Goal: Register for event/course: Sign up to attend an event or enroll in a course

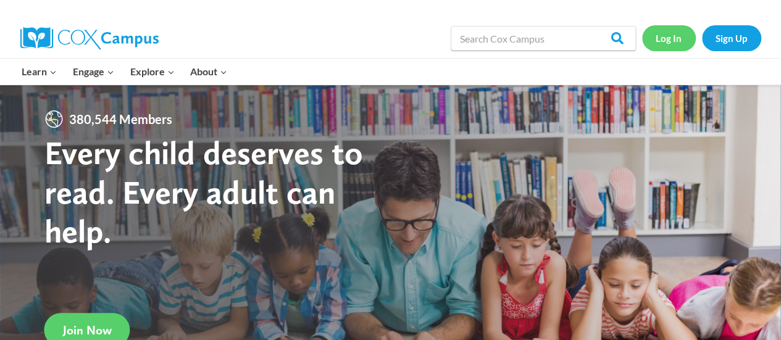
drag, startPoint x: 0, startPoint y: 0, endPoint x: 683, endPoint y: 49, distance: 684.7
click at [683, 49] on link "Log In" at bounding box center [669, 37] width 54 height 25
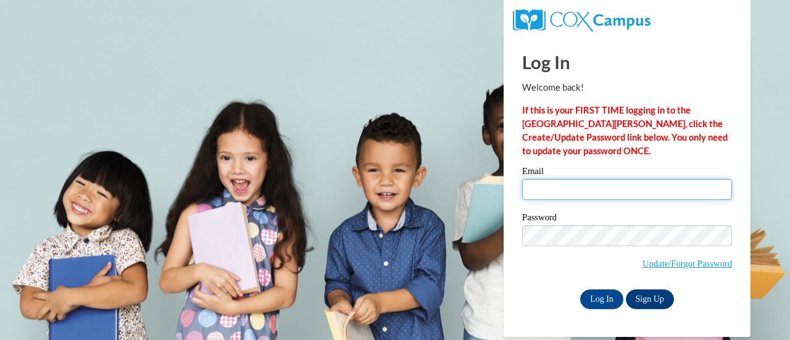
click at [584, 196] on input "Email" at bounding box center [627, 189] width 210 height 21
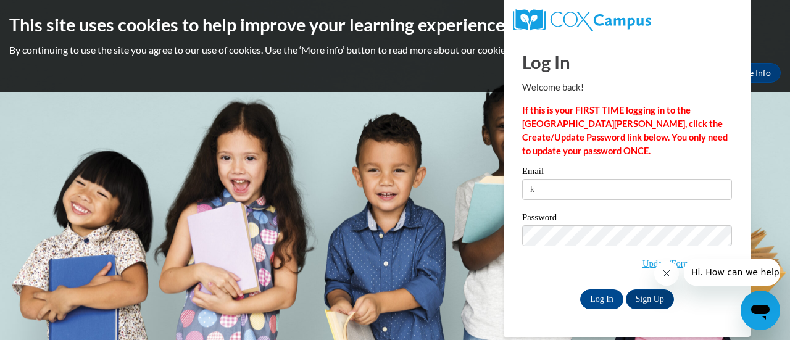
click at [617, 222] on label "Password" at bounding box center [627, 219] width 210 height 12
click at [606, 193] on input "k" at bounding box center [627, 189] width 210 height 21
type input "[EMAIL_ADDRESS][DOMAIN_NAME]"
click at [609, 305] on input "Log In" at bounding box center [601, 300] width 43 height 20
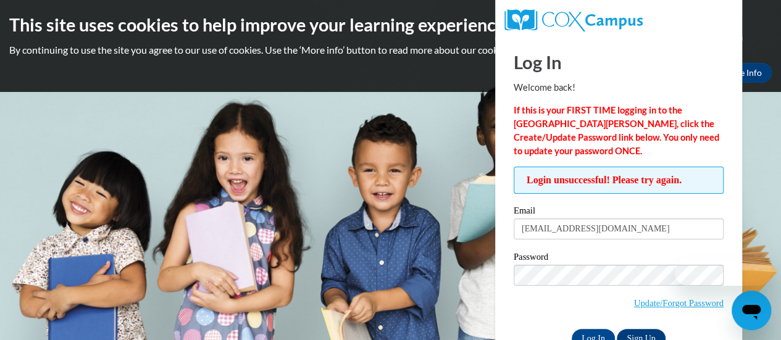
click at [673, 296] on span "Update/Forgot Password" at bounding box center [679, 303] width 90 height 14
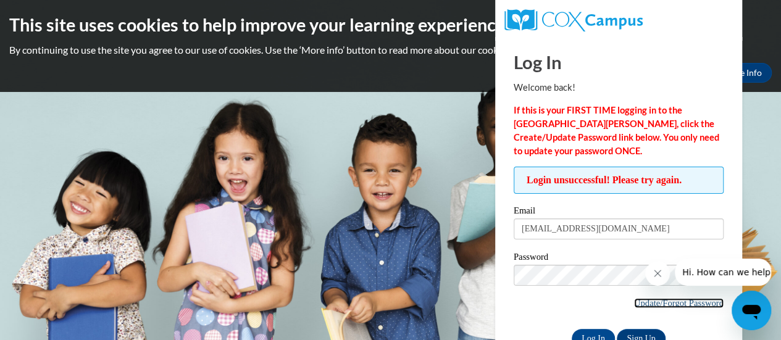
click at [673, 306] on link "Update/Forgot Password" at bounding box center [679, 303] width 90 height 10
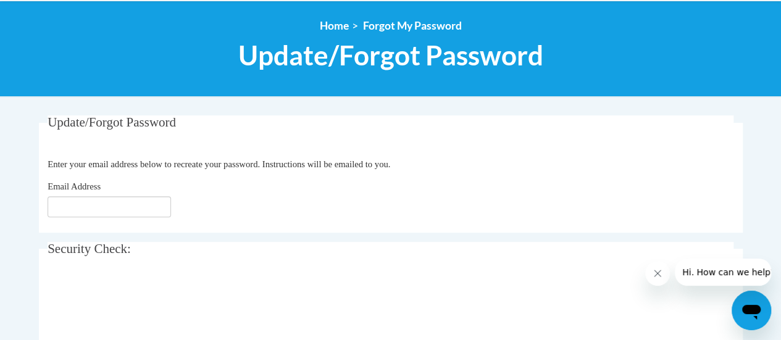
scroll to position [144, 0]
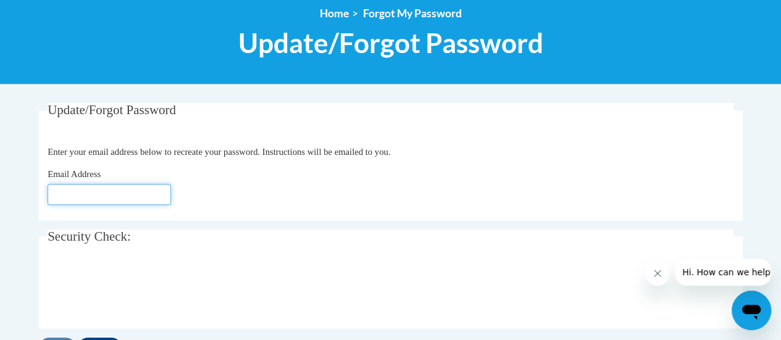
click at [75, 186] on input "Email Address" at bounding box center [109, 194] width 123 height 21
type input "[EMAIL_ADDRESS][DOMAIN_NAME]"
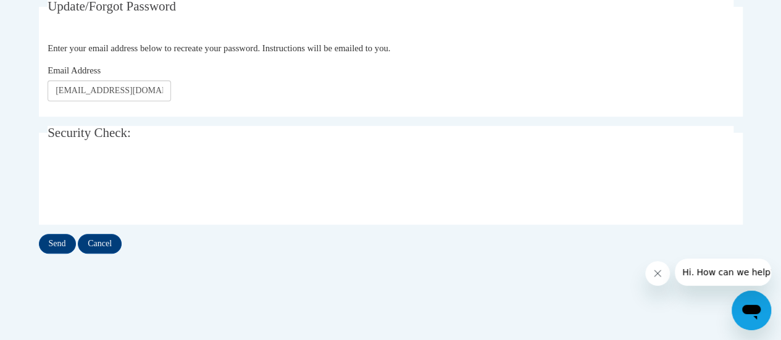
scroll to position [270, 0]
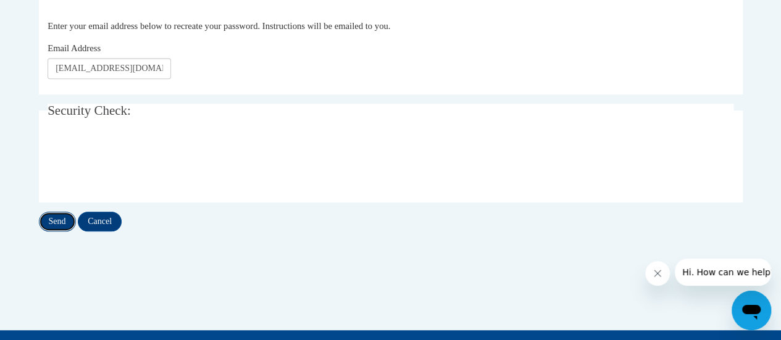
click at [64, 222] on input "Send" at bounding box center [57, 222] width 37 height 20
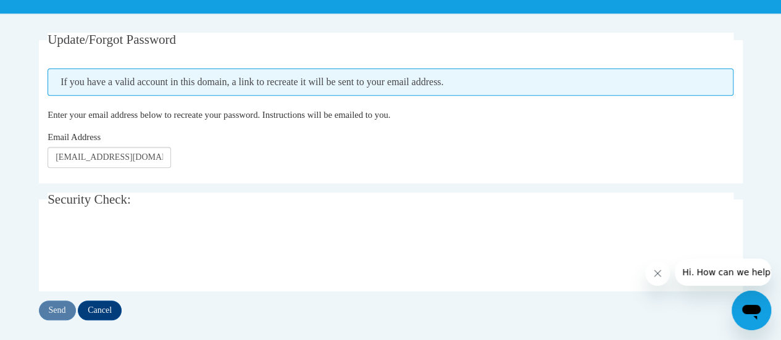
scroll to position [261, 0]
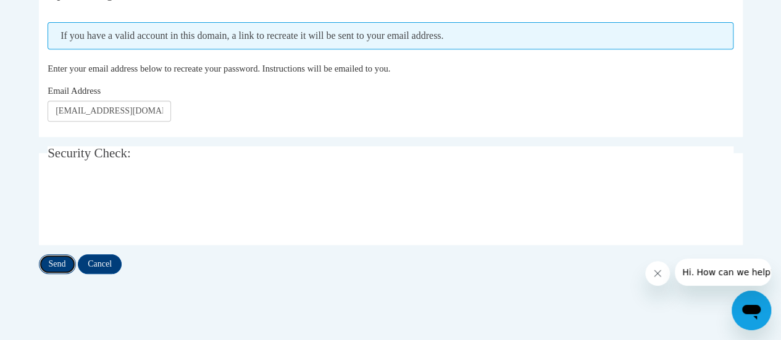
click at [63, 267] on input "Send" at bounding box center [57, 264] width 37 height 20
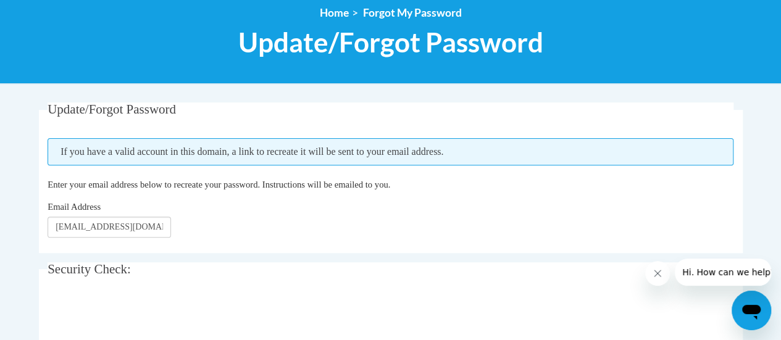
scroll to position [156, 0]
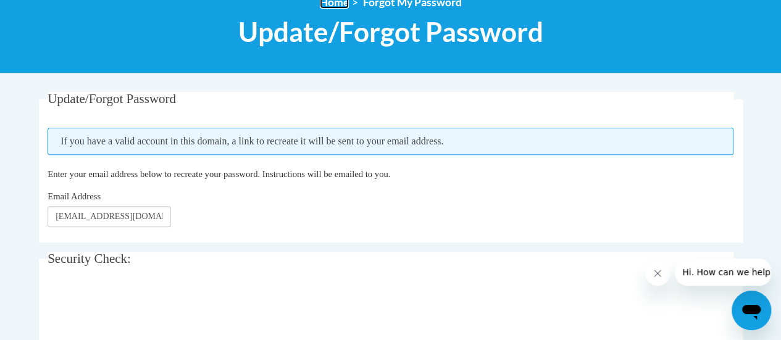
click at [342, 6] on link "Home" at bounding box center [334, 2] width 29 height 13
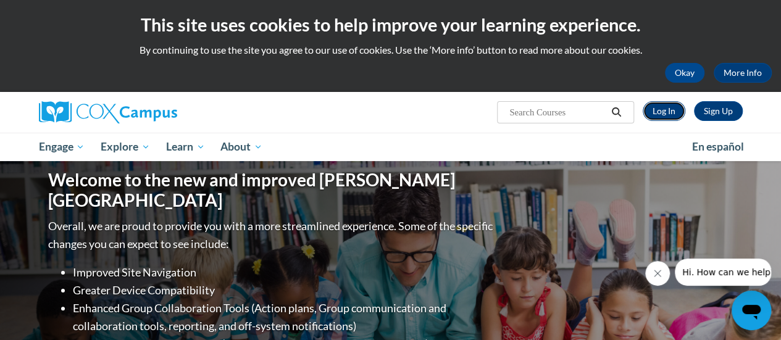
click at [659, 107] on link "Log In" at bounding box center [664, 111] width 43 height 20
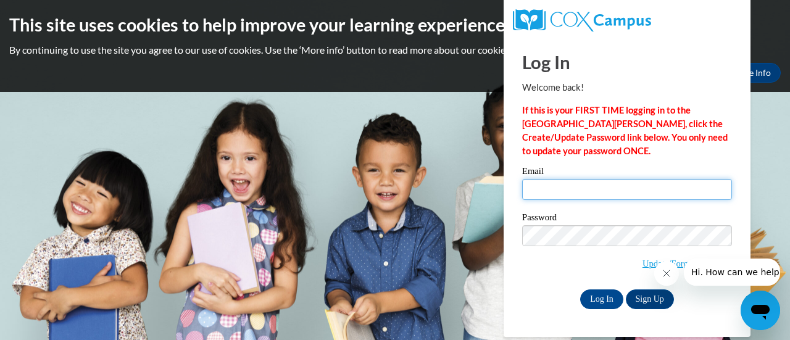
click at [626, 199] on input "Email" at bounding box center [627, 189] width 210 height 21
type input "[EMAIL_ADDRESS][DOMAIN_NAME]"
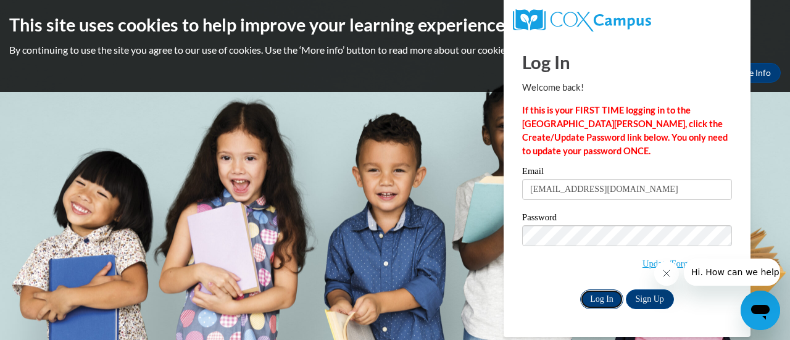
click at [596, 295] on input "Log In" at bounding box center [601, 300] width 43 height 20
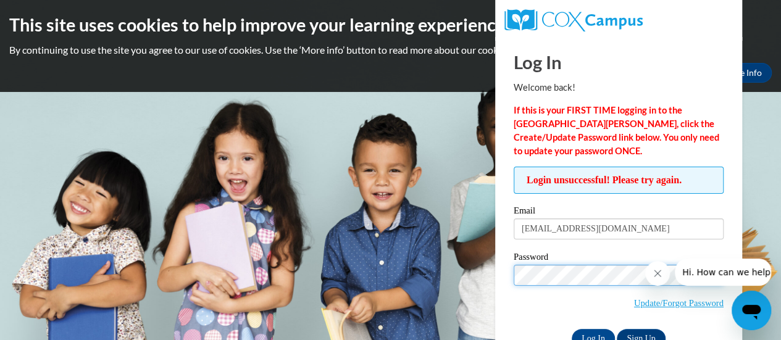
click at [572, 329] on input "Log In" at bounding box center [593, 339] width 43 height 20
click at [583, 330] on input "Log In" at bounding box center [593, 339] width 43 height 20
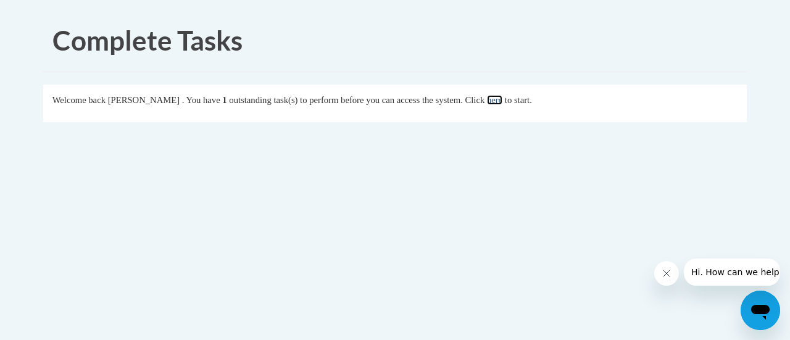
click at [500, 104] on link "here" at bounding box center [494, 100] width 15 height 10
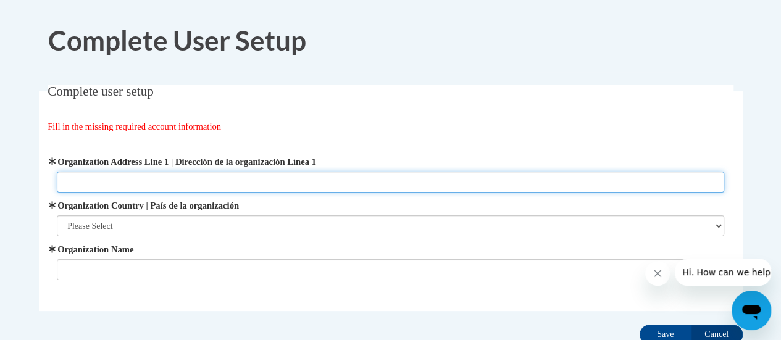
click at [398, 176] on input "Organization Address Line 1 | Dirección de la organización Línea 1" at bounding box center [390, 182] width 667 height 21
type input "[STREET_ADDRESS]"
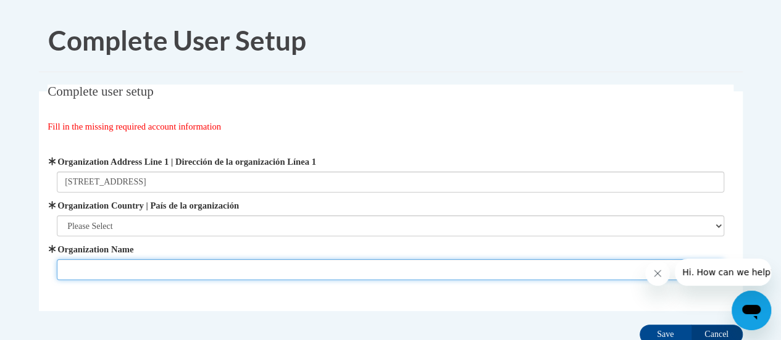
type input "The Goddard School"
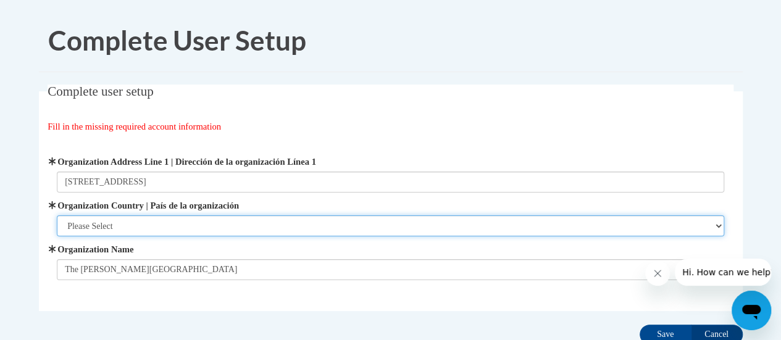
click at [214, 225] on select "Please Select United States | Estados Unidos Outside of the United States | Fue…" at bounding box center [390, 226] width 667 height 21
select select "ad49bcad-a171-4b2e-b99c-48b446064914"
click at [57, 216] on select "Please Select United States | Estados Unidos Outside of the United States | Fue…" at bounding box center [390, 226] width 667 height 21
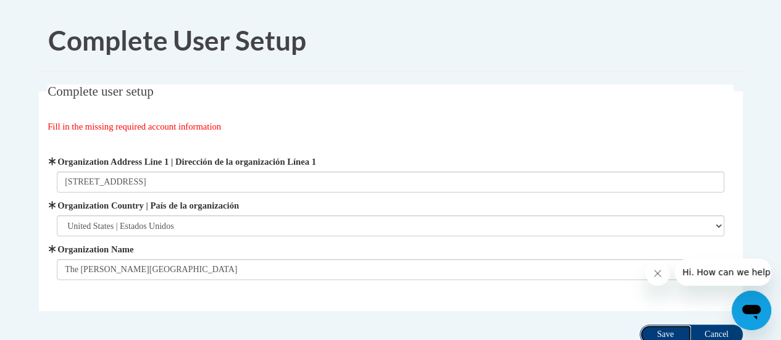
click at [657, 337] on input "Save" at bounding box center [666, 335] width 52 height 20
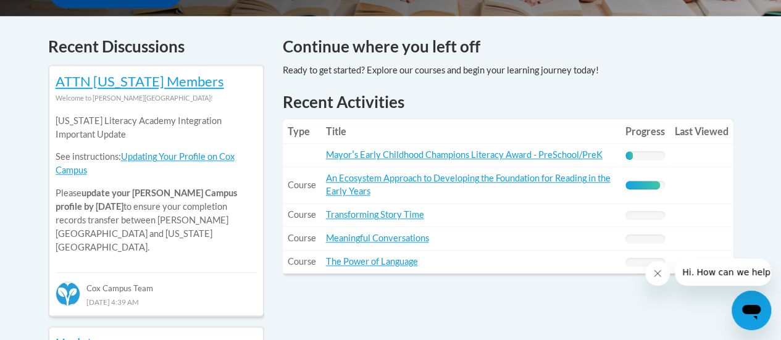
scroll to position [588, 0]
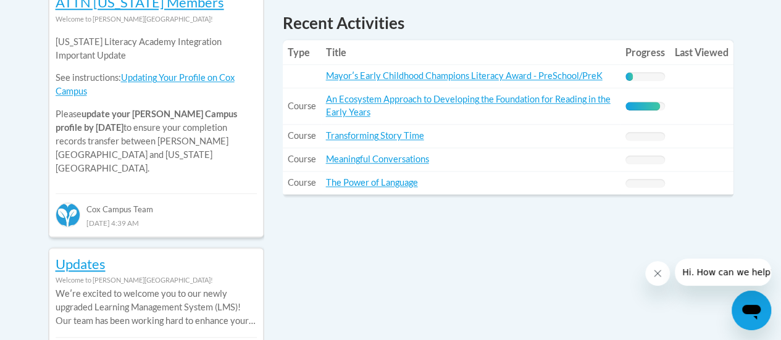
click at [511, 201] on div "Recent Activities Type Title Progress Last Viewed Type: Title: Mayorʹs Early Ch…" at bounding box center [508, 113] width 469 height 203
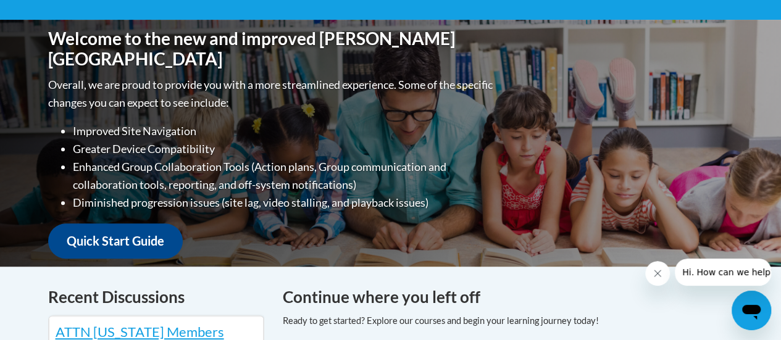
scroll to position [0, 0]
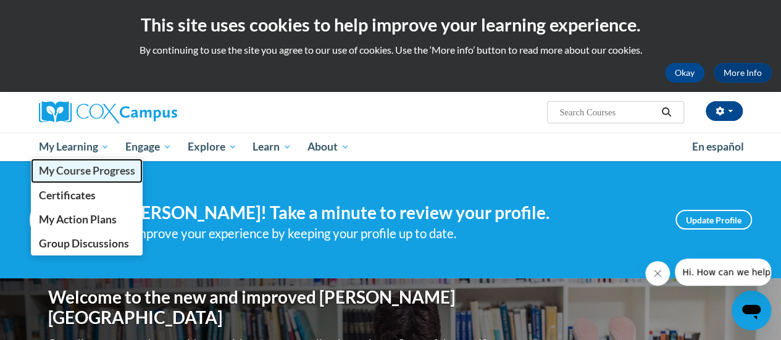
click at [69, 175] on span "My Course Progress" at bounding box center [86, 170] width 96 height 13
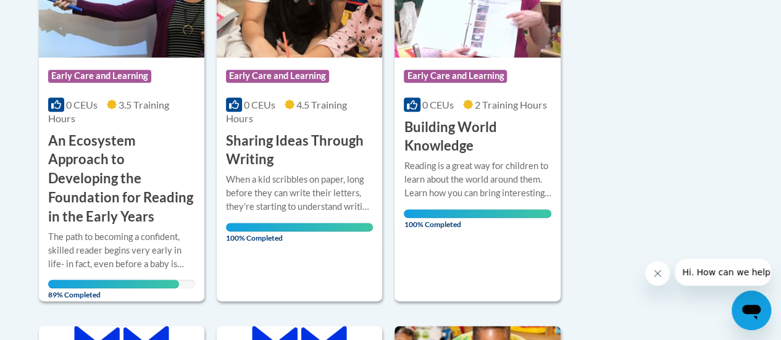
scroll to position [748, 0]
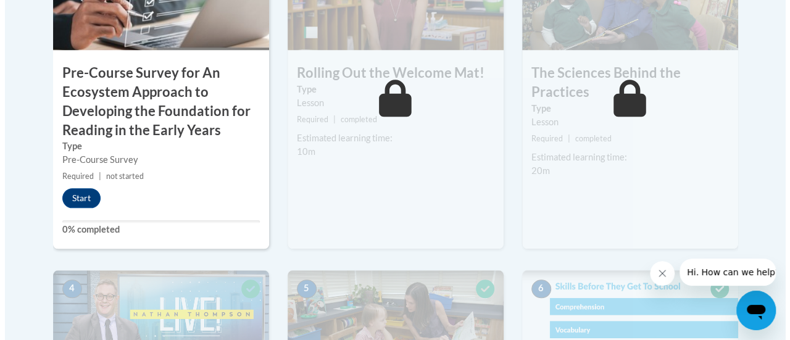
scroll to position [545, 0]
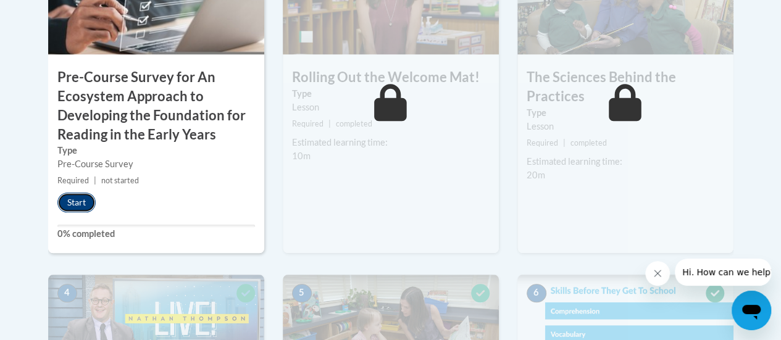
click at [58, 204] on button "Start" at bounding box center [76, 203] width 38 height 20
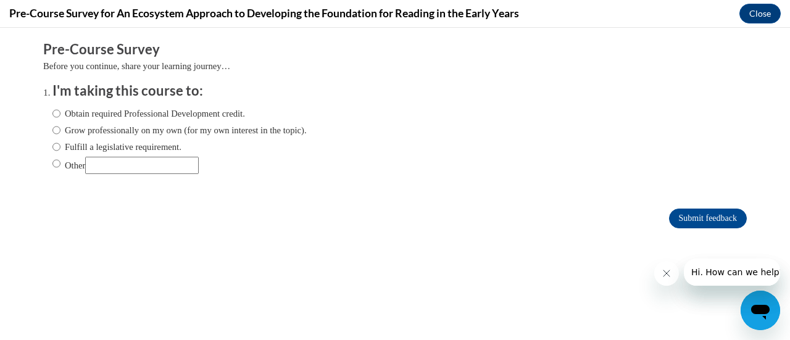
scroll to position [0, 0]
click at [52, 115] on input "Obtain required Professional Development credit." at bounding box center [56, 114] width 8 height 14
radio input "true"
click at [485, 121] on div "Obtain required Professional Development credit. Grow professionally on my own …" at bounding box center [404, 142] width 704 height 83
click at [690, 214] on input "Submit feedback" at bounding box center [708, 219] width 78 height 20
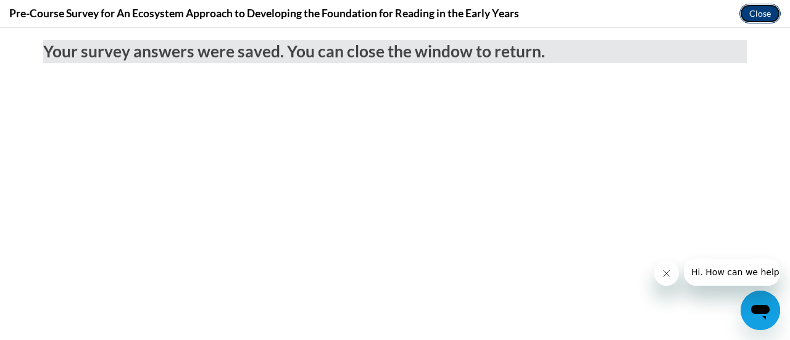
click at [752, 14] on button "Close" at bounding box center [760, 14] width 41 height 20
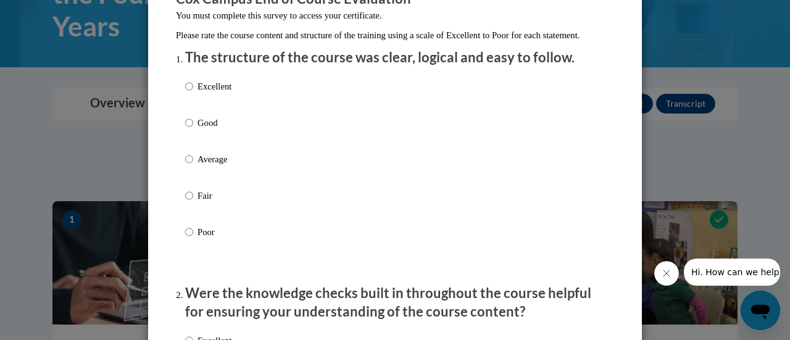
scroll to position [135, 0]
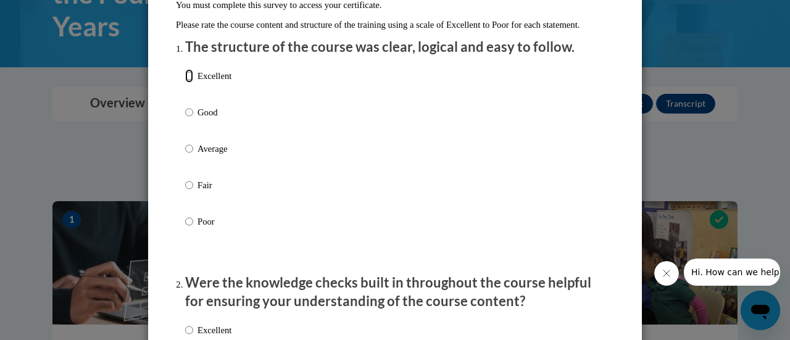
click at [185, 83] on input "Excellent" at bounding box center [189, 76] width 8 height 14
radio input "true"
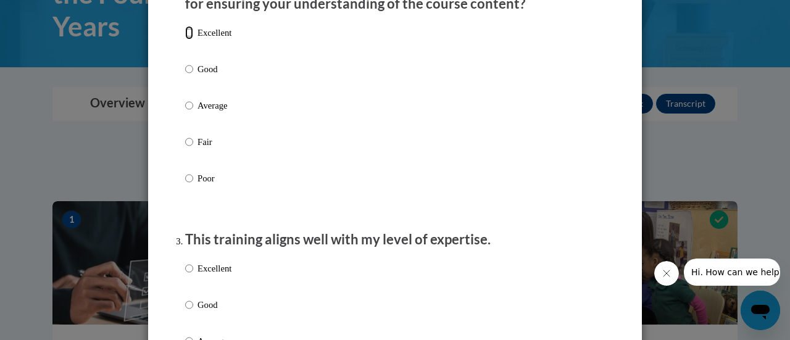
click at [185, 40] on input "Excellent" at bounding box center [189, 33] width 8 height 14
radio input "true"
click at [185, 275] on input "Excellent" at bounding box center [189, 269] width 8 height 14
radio input "true"
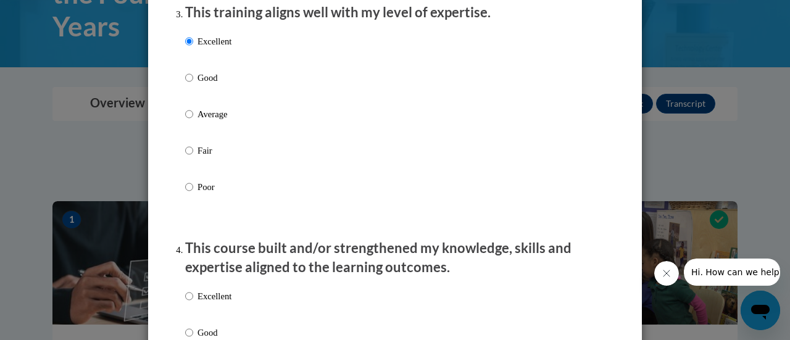
scroll to position [772, 0]
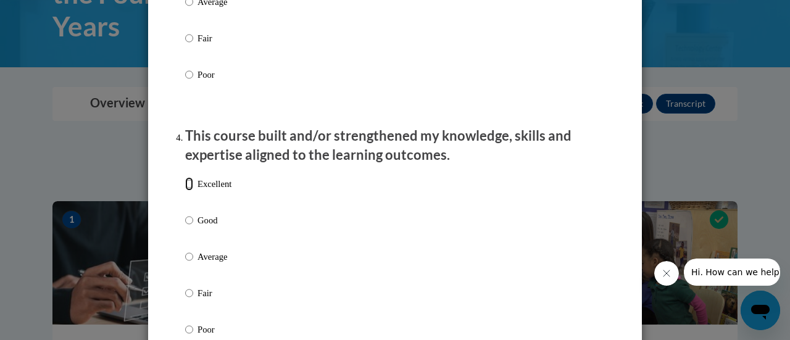
click at [185, 191] on input "Excellent" at bounding box center [189, 184] width 8 height 14
radio input "true"
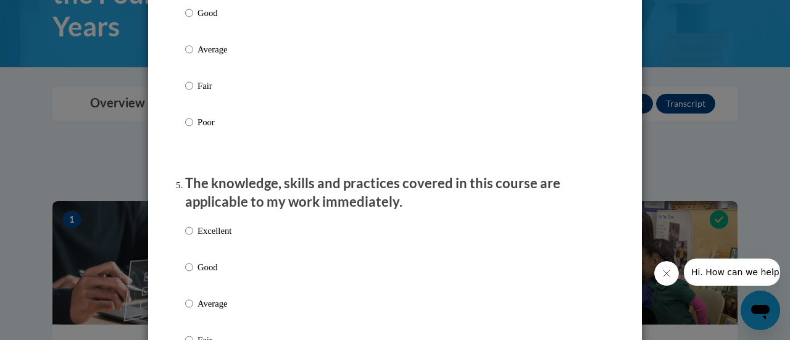
scroll to position [1129, 0]
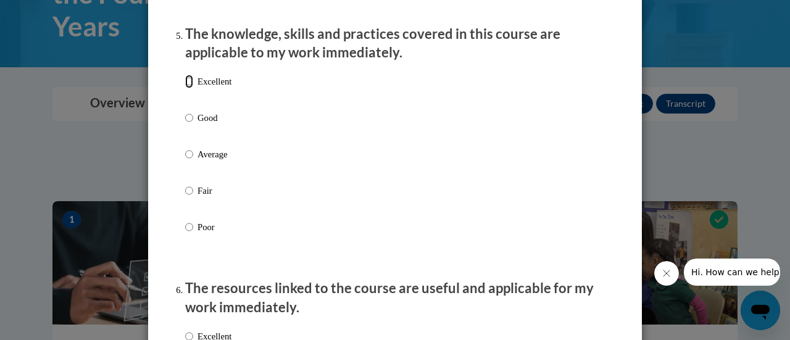
click at [185, 88] on input "Excellent" at bounding box center [189, 82] width 8 height 14
radio input "true"
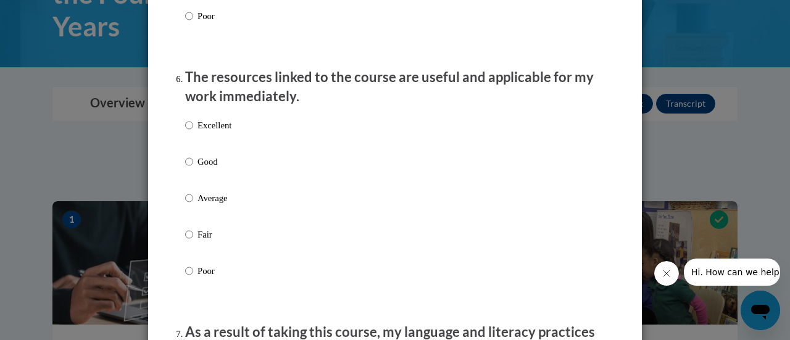
scroll to position [1383, 0]
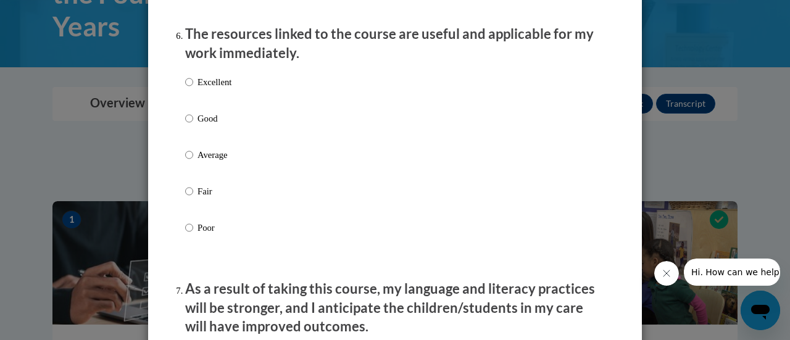
click at [185, 89] on input "Excellent" at bounding box center [189, 82] width 8 height 14
radio input "true"
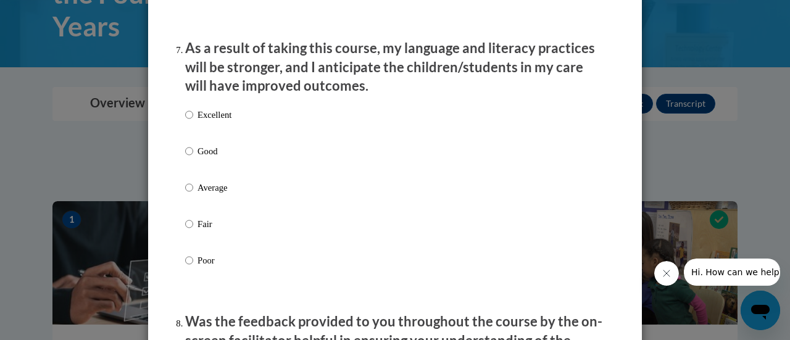
scroll to position [1710, 0]
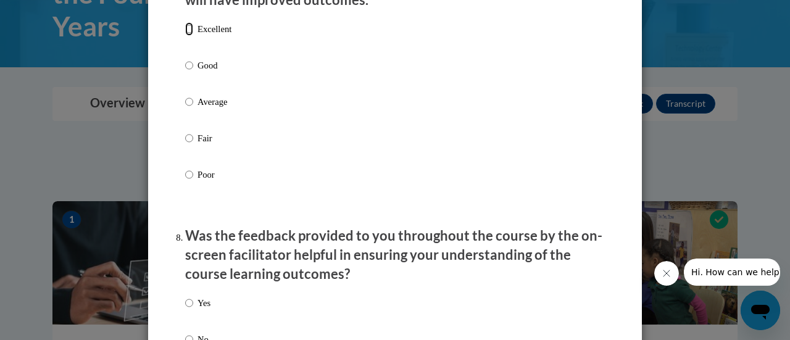
click at [186, 36] on input "Excellent" at bounding box center [189, 29] width 8 height 14
radio input "true"
click at [185, 310] on input "Yes" at bounding box center [189, 303] width 8 height 14
radio input "true"
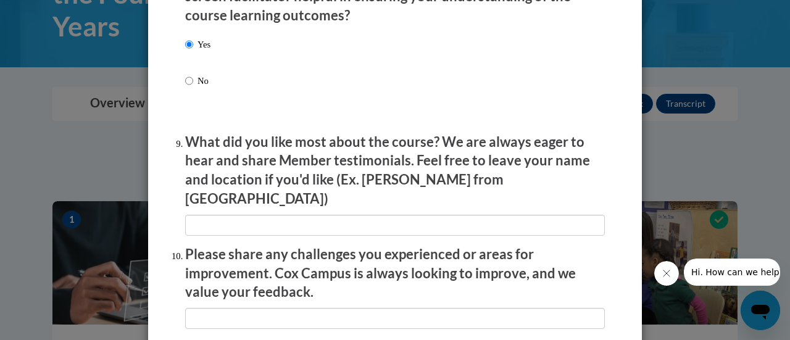
scroll to position [2227, 0]
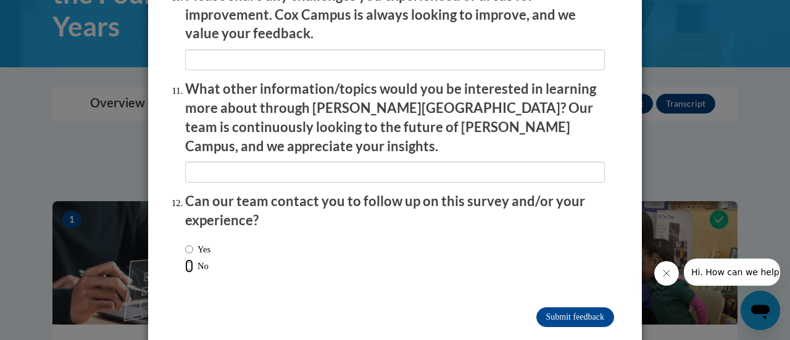
click at [185, 259] on input "No" at bounding box center [189, 266] width 8 height 14
radio input "true"
click at [575, 308] on input "Submit feedback" at bounding box center [576, 318] width 78 height 20
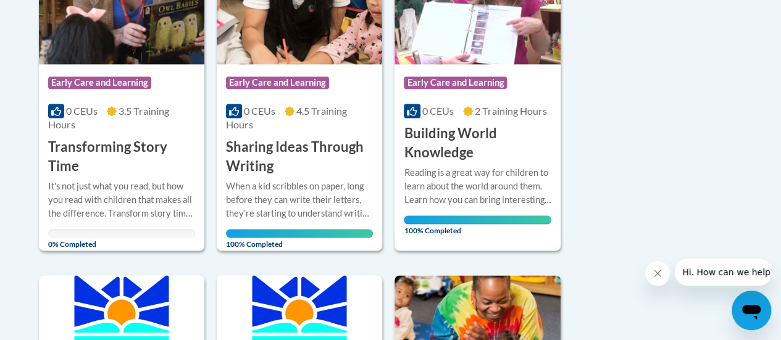
scroll to position [805, 0]
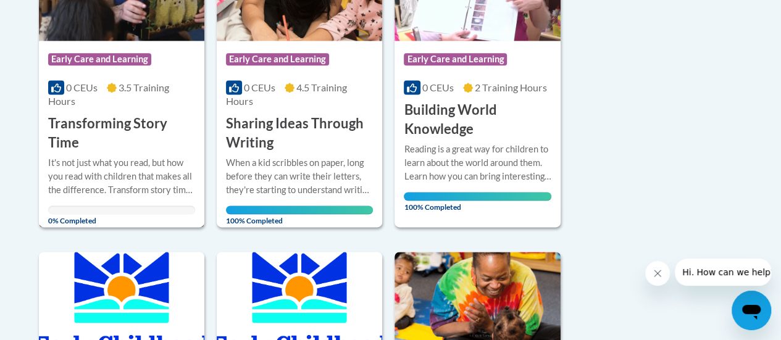
click at [135, 91] on span "3.5 Training Hours" at bounding box center [108, 94] width 121 height 25
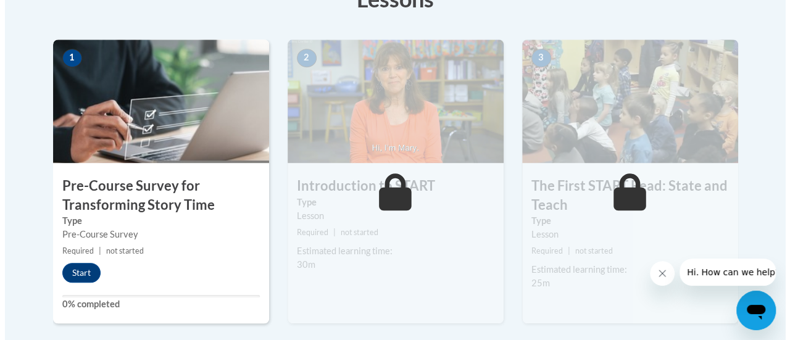
scroll to position [378, 0]
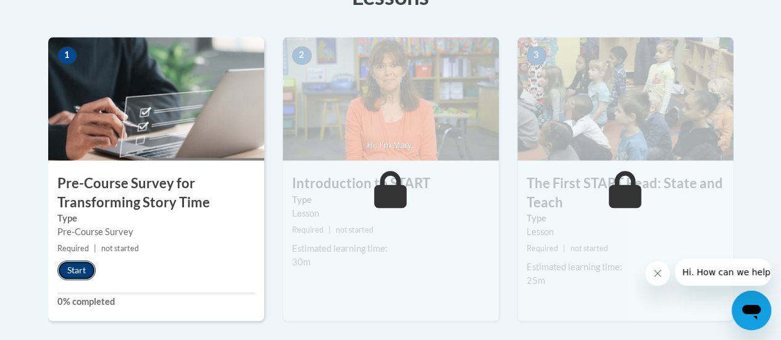
click at [74, 267] on button "Start" at bounding box center [76, 271] width 38 height 20
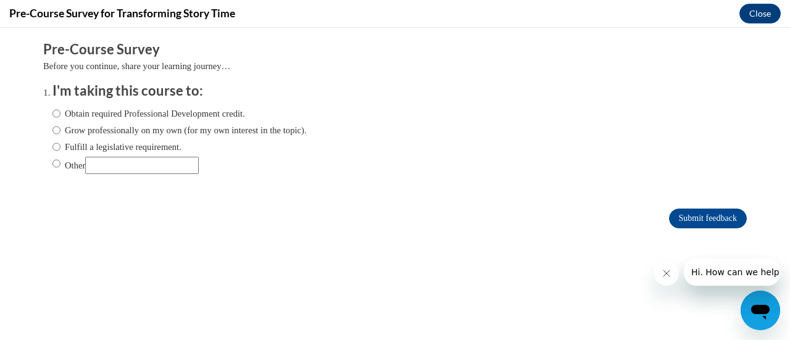
scroll to position [0, 0]
click at [52, 112] on input "Obtain required Professional Development credit." at bounding box center [56, 114] width 8 height 14
radio input "true"
click at [680, 222] on input "Submit feedback" at bounding box center [708, 219] width 78 height 20
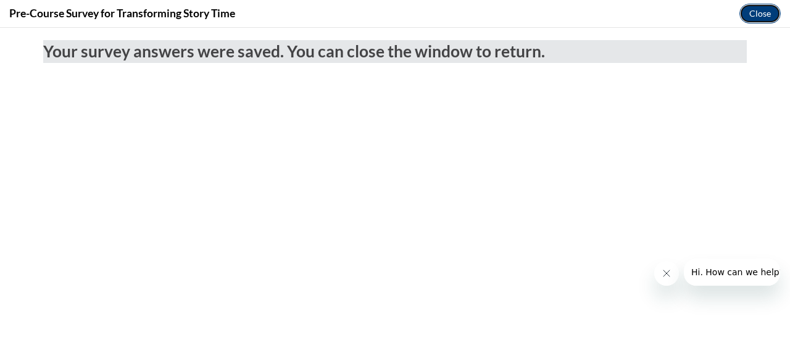
click at [761, 9] on button "Close" at bounding box center [760, 14] width 41 height 20
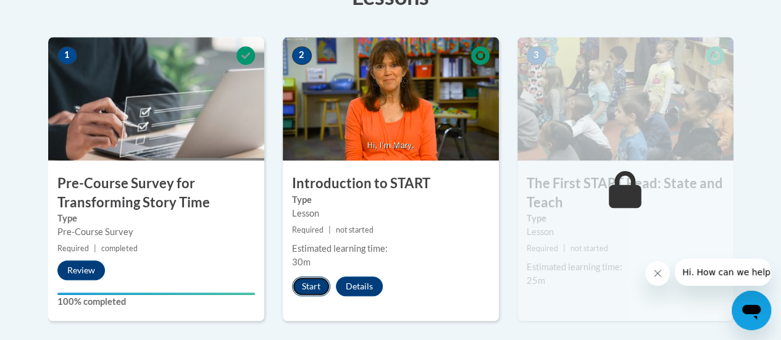
click at [314, 290] on button "Start" at bounding box center [311, 287] width 38 height 20
